Goal: Navigation & Orientation: Find specific page/section

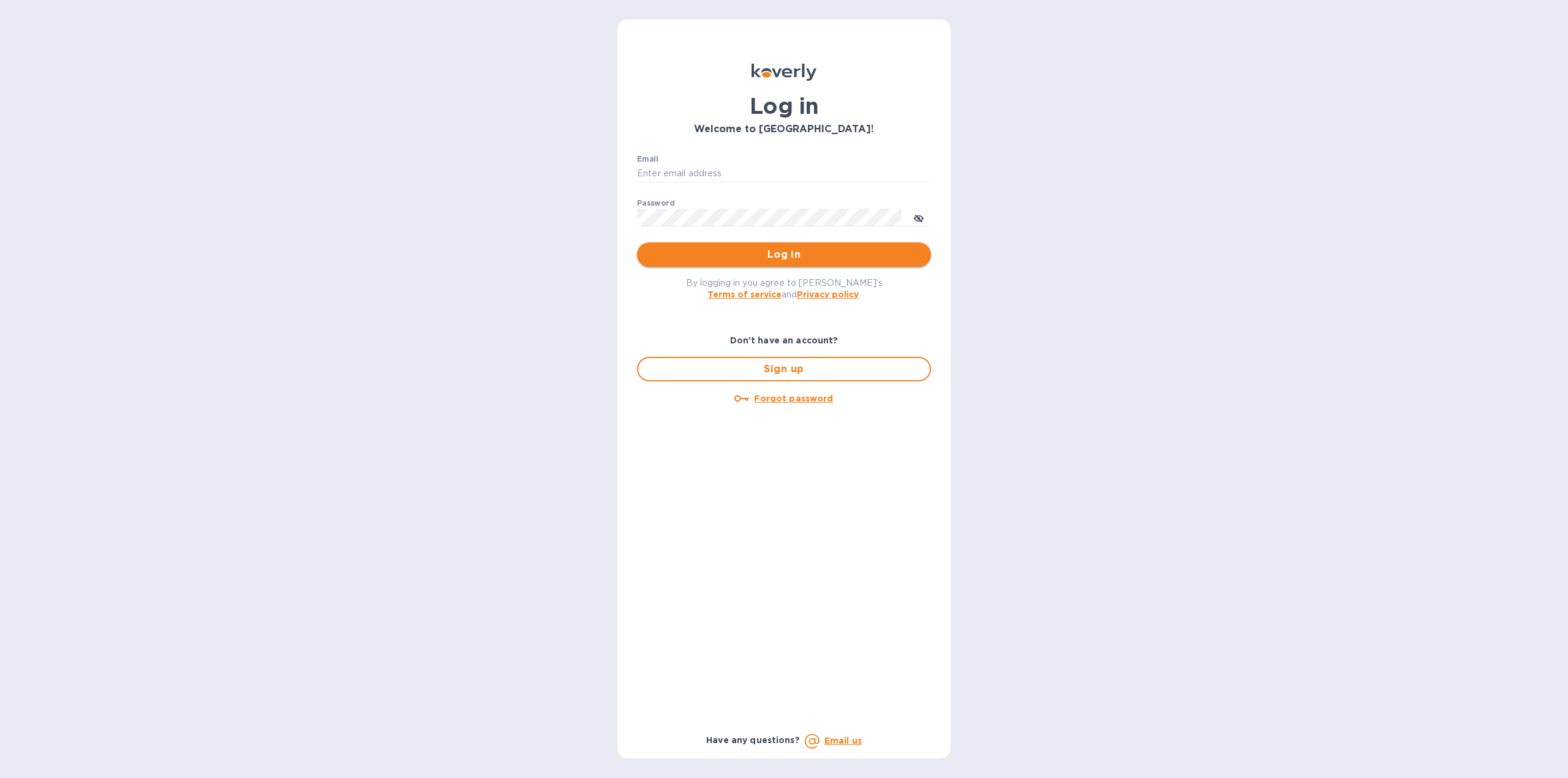
type input "[US_STATE][DOMAIN_NAME][EMAIL_ADDRESS][DOMAIN_NAME]"
click at [708, 258] on span "Log in" at bounding box center [784, 254] width 274 height 15
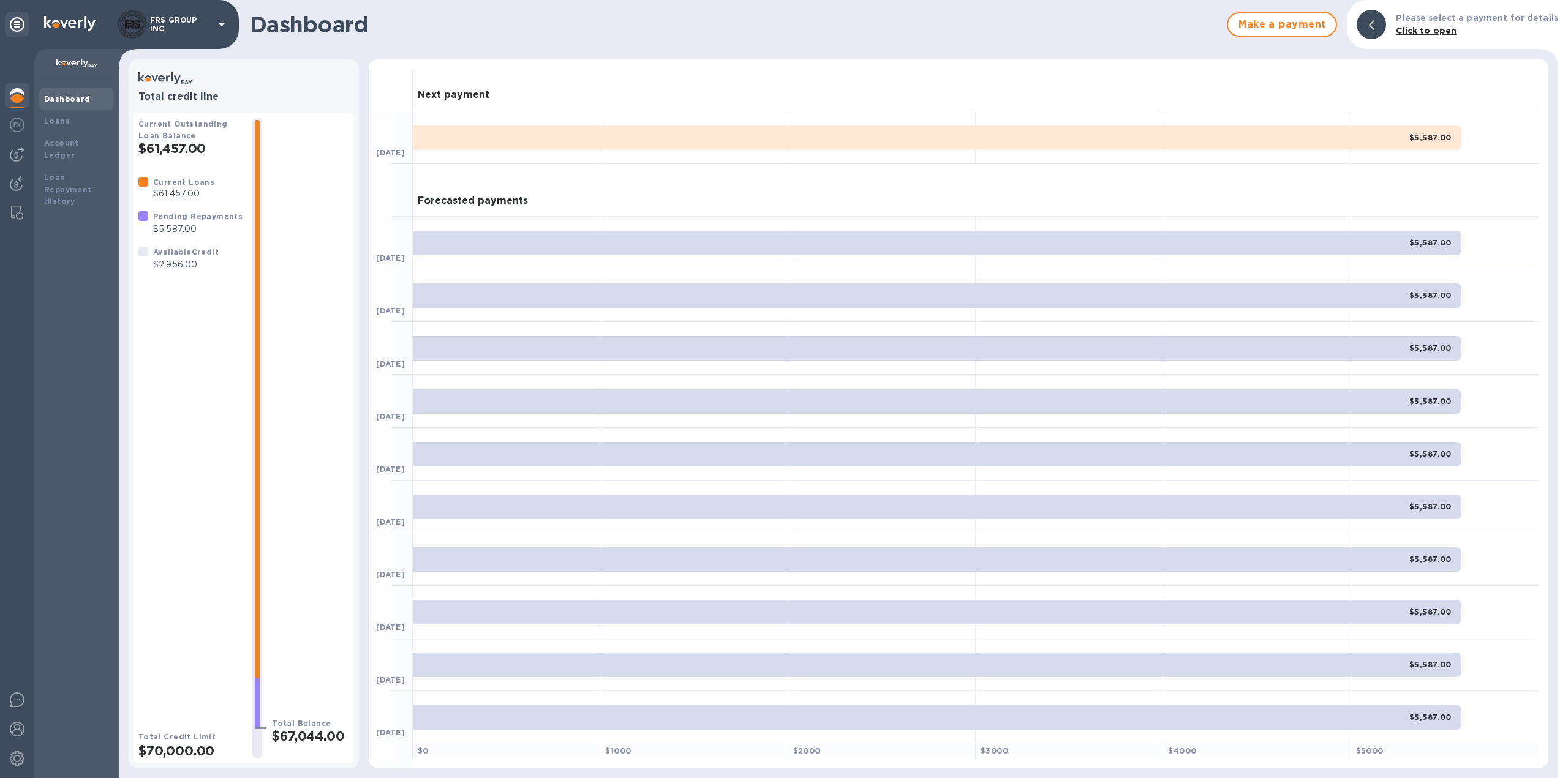
click at [159, 470] on div "Current Loans $61,457.00 Pending Repayments $5,587.00 Available Credit $2,956.00" at bounding box center [190, 443] width 104 height 535
